Goal: Check status: Check status

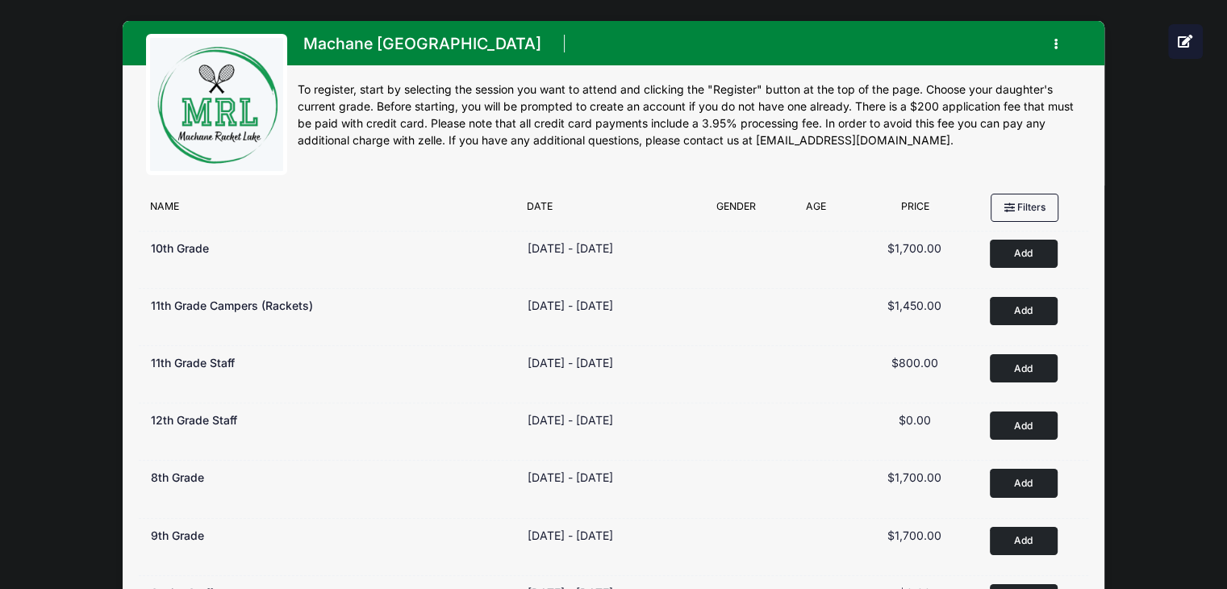
click at [1052, 41] on button "button" at bounding box center [1059, 44] width 44 height 28
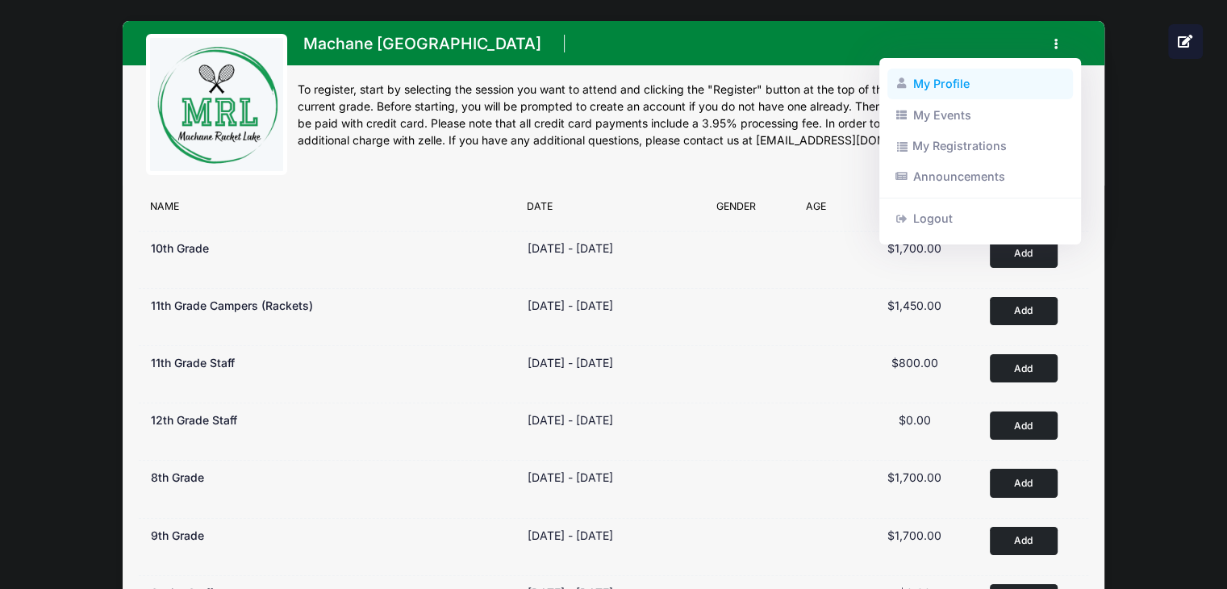
click at [950, 95] on link "My Profile" at bounding box center [980, 84] width 186 height 31
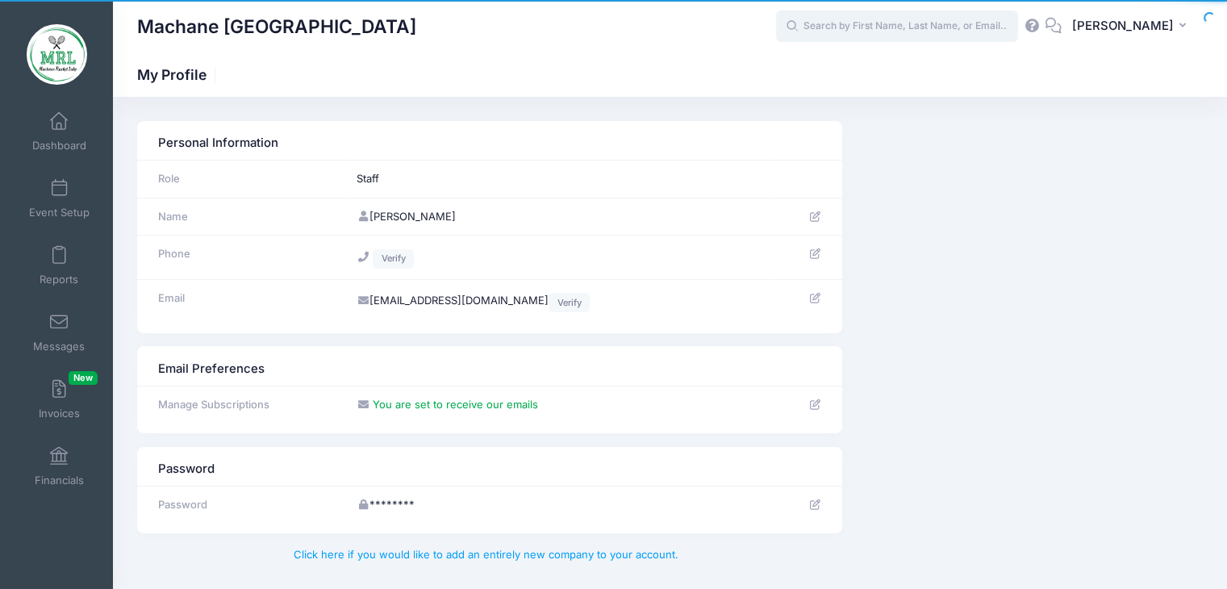
click at [876, 30] on input "text" at bounding box center [897, 26] width 242 height 32
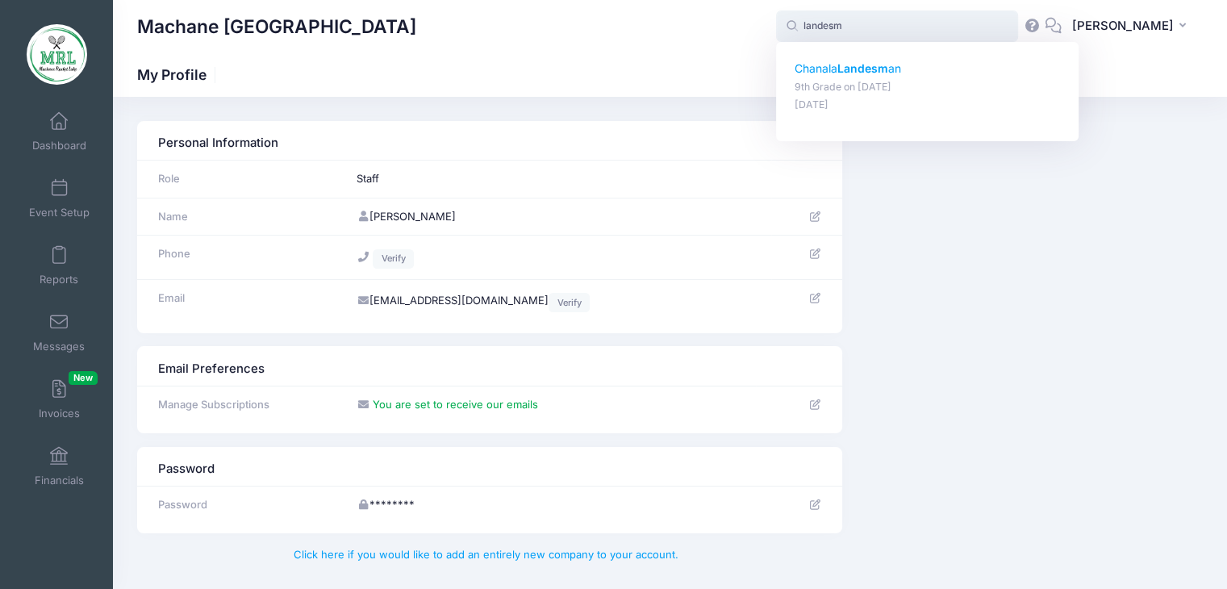
click at [859, 71] on strong "Landesm" at bounding box center [862, 68] width 51 height 14
type input "Chanala Landesman (9th Grade, Aug-14, 2025)"
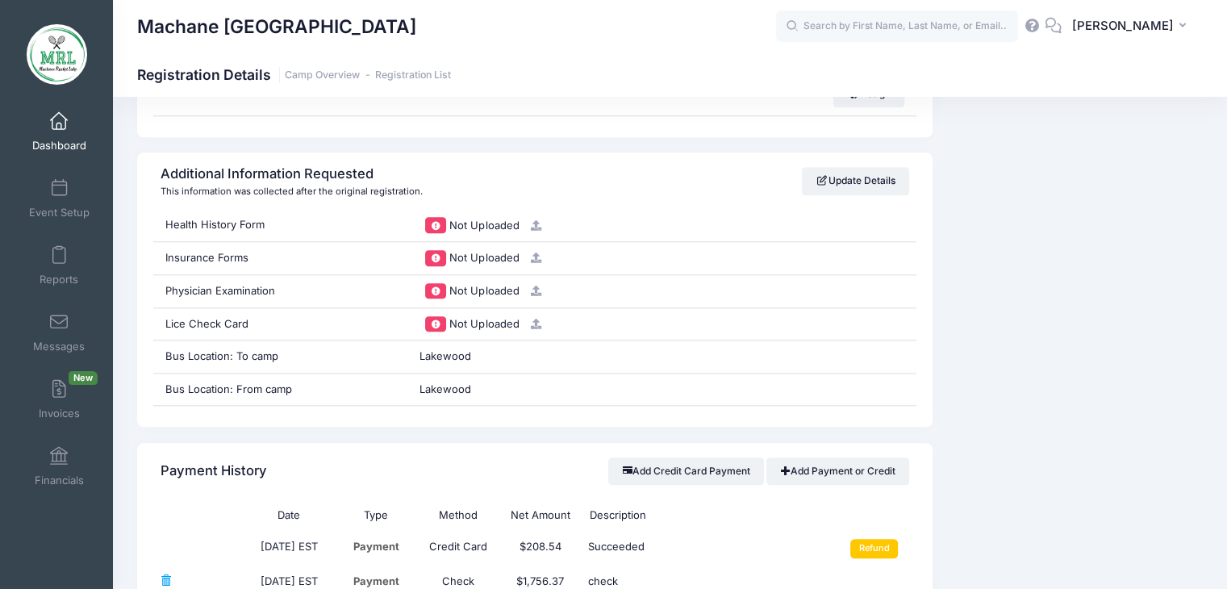
scroll to position [1591, 0]
click at [969, 17] on input "text" at bounding box center [897, 26] width 242 height 32
type input "r"
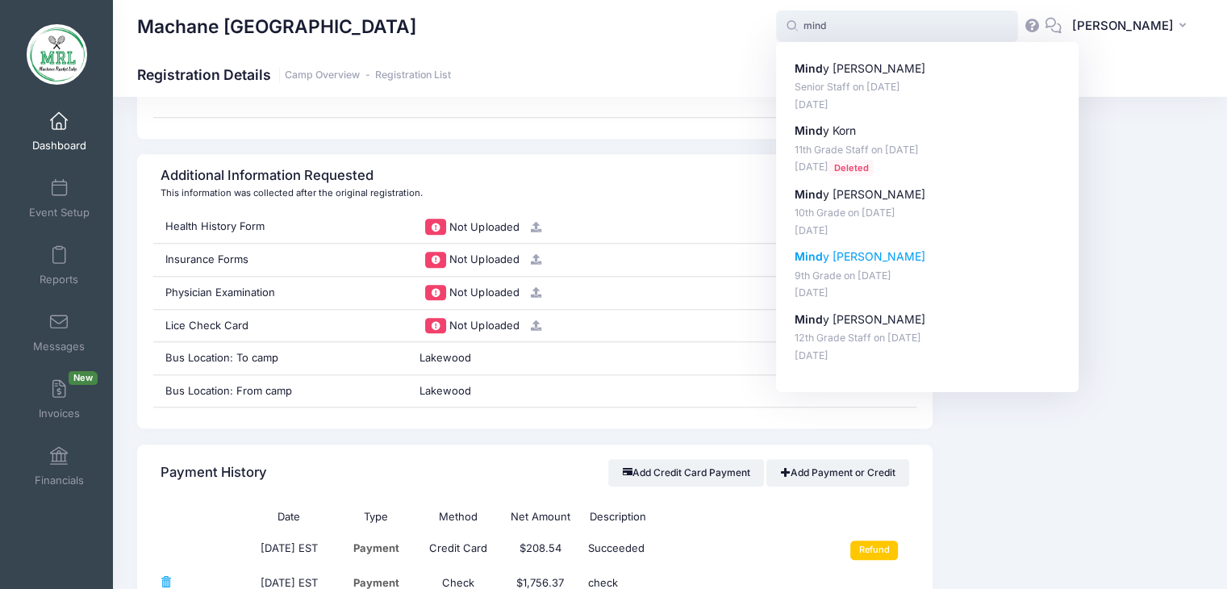
click at [830, 249] on p "Mind y Raab" at bounding box center [928, 256] width 266 height 17
type input "Mindy Raab (9th Grade, Aug-14, 2025)"
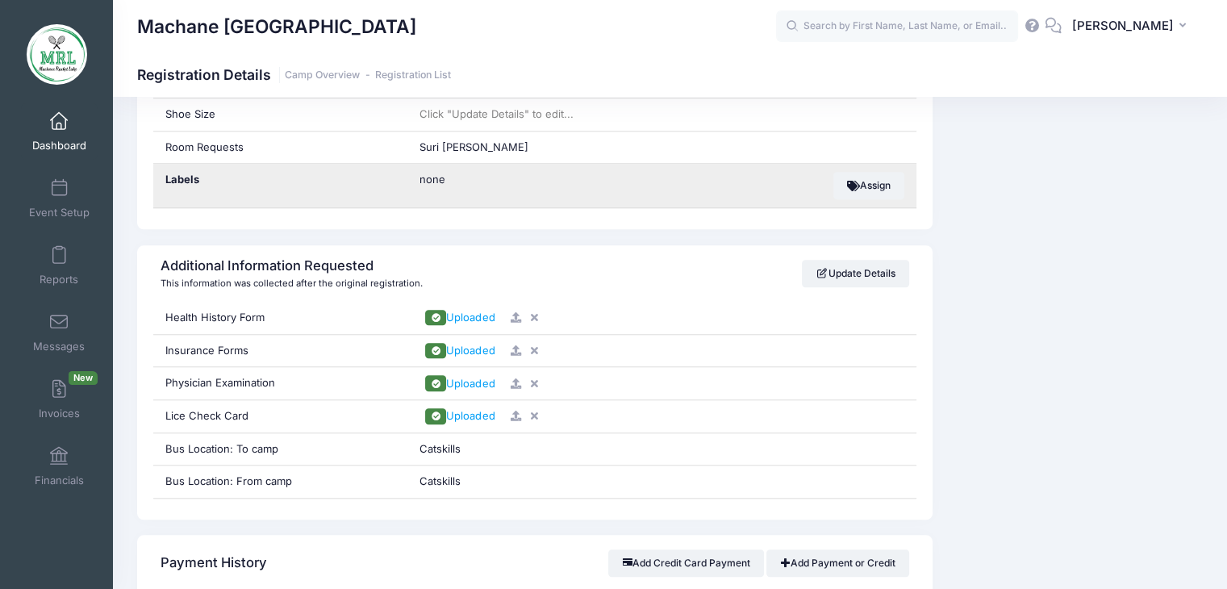
scroll to position [1449, 0]
